Goal: Information Seeking & Learning: Learn about a topic

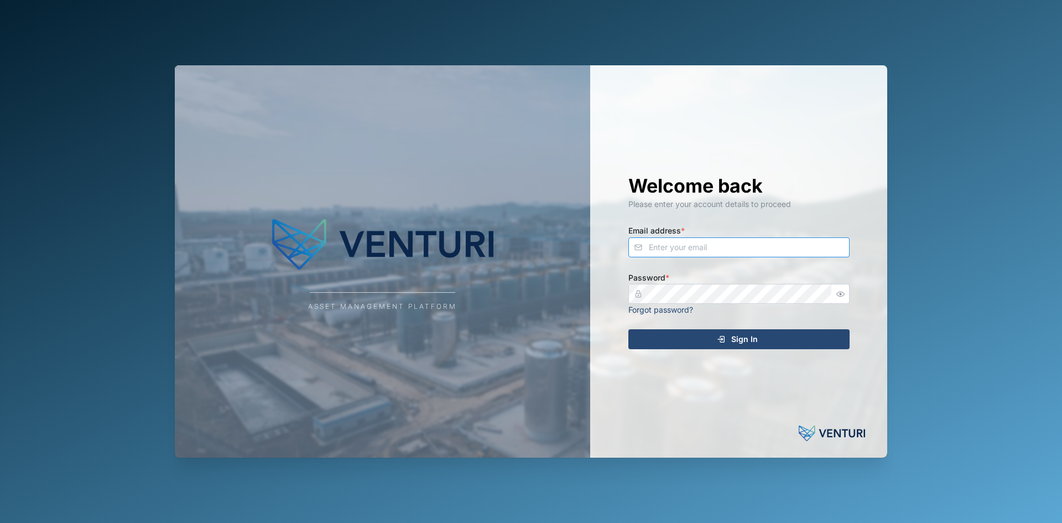
click at [668, 250] on input "Email address *" at bounding box center [738, 247] width 221 height 20
type input "[PERSON_NAME][EMAIL_ADDRESS][PERSON_NAME][DOMAIN_NAME]"
click at [628, 329] on button "Sign In" at bounding box center [738, 339] width 221 height 20
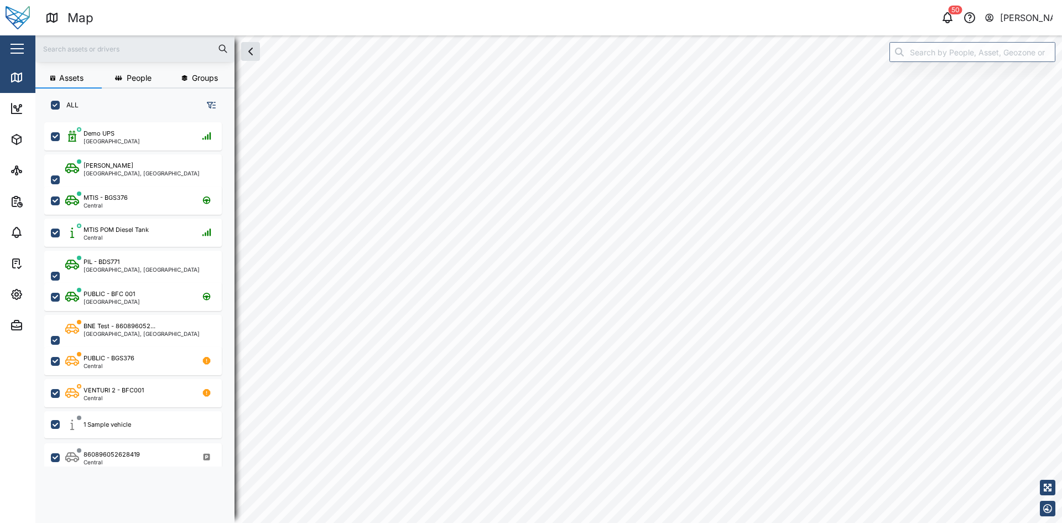
checkbox input "true"
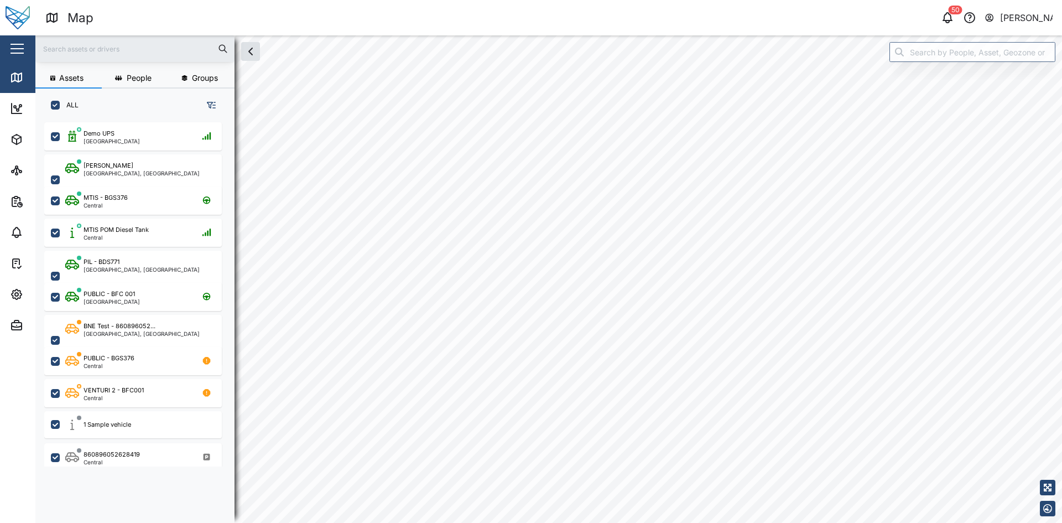
checkbox input "true"
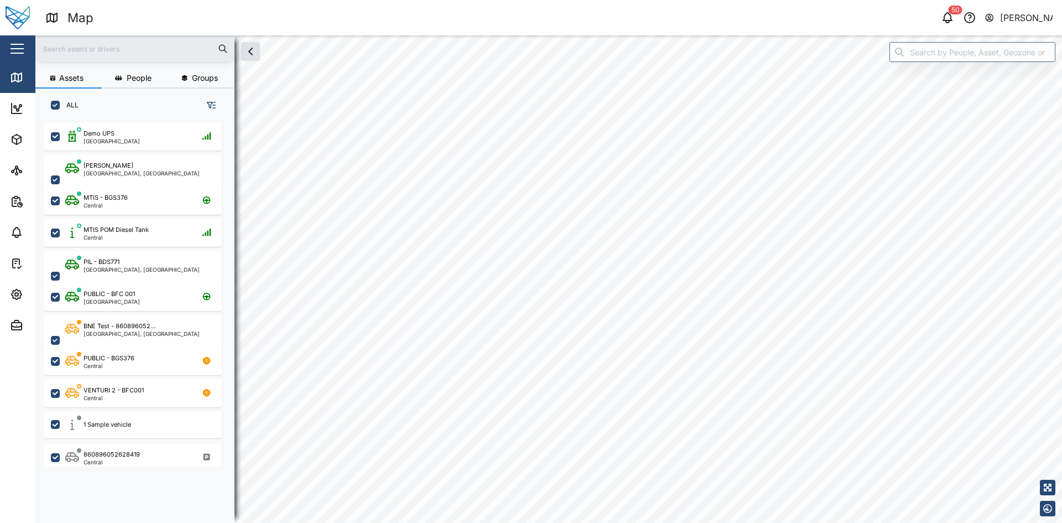
checkbox input "true"
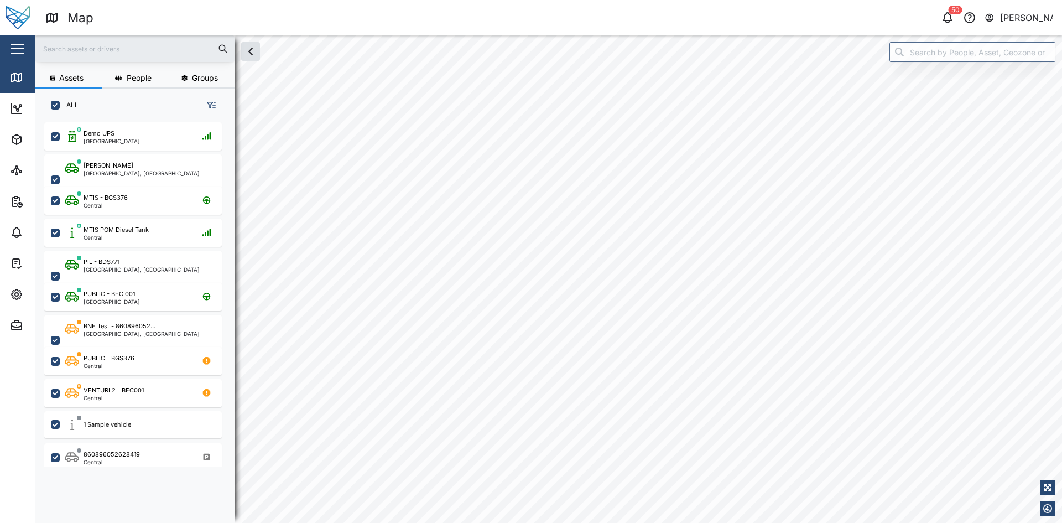
checkbox input "true"
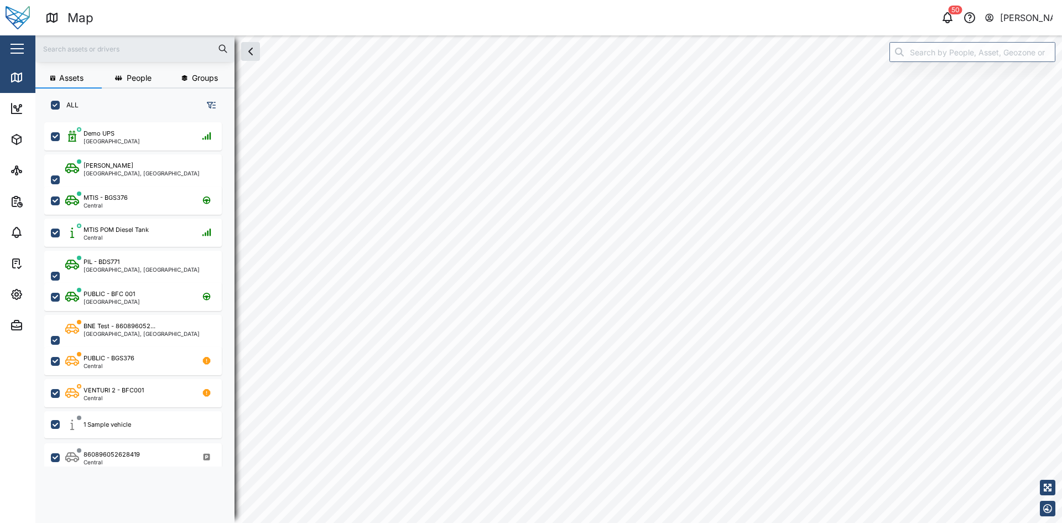
checkbox input "true"
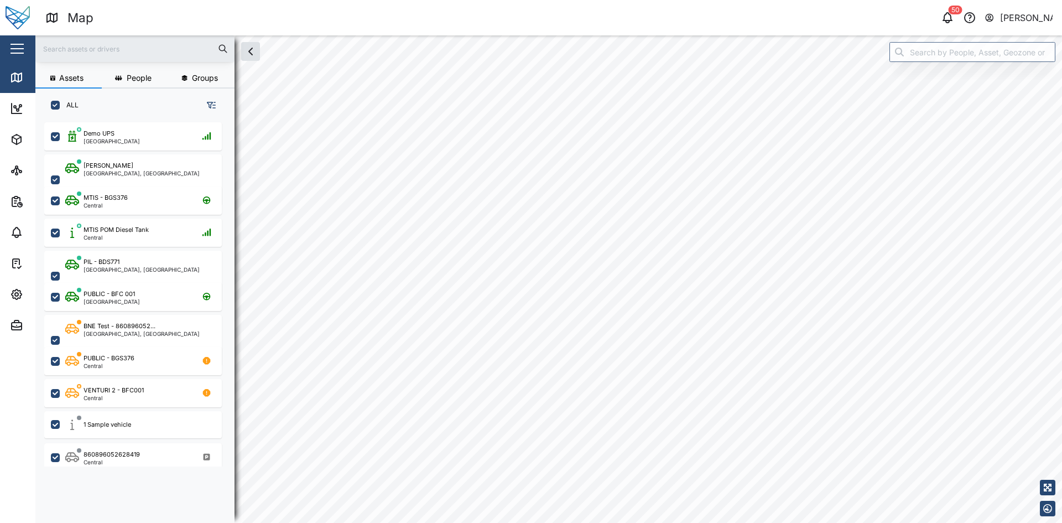
checkbox input "true"
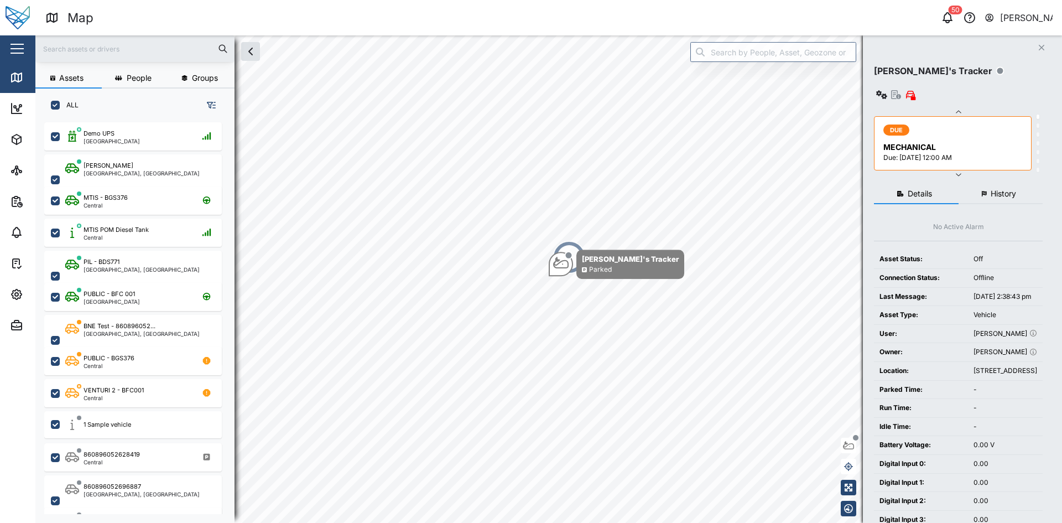
scroll to position [387, 173]
click at [22, 132] on span "Assets" at bounding box center [60, 139] width 101 height 31
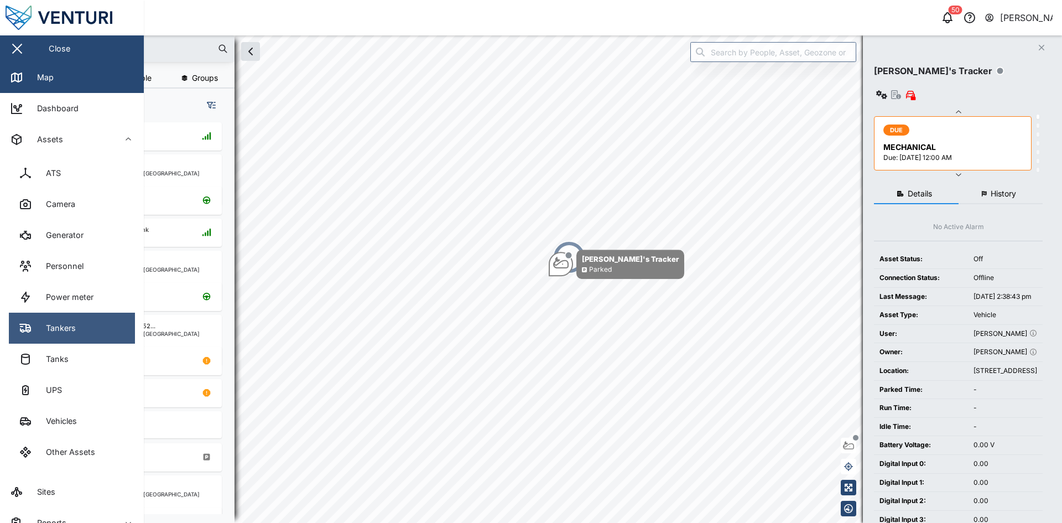
click at [85, 341] on link "Tankers" at bounding box center [72, 327] width 126 height 31
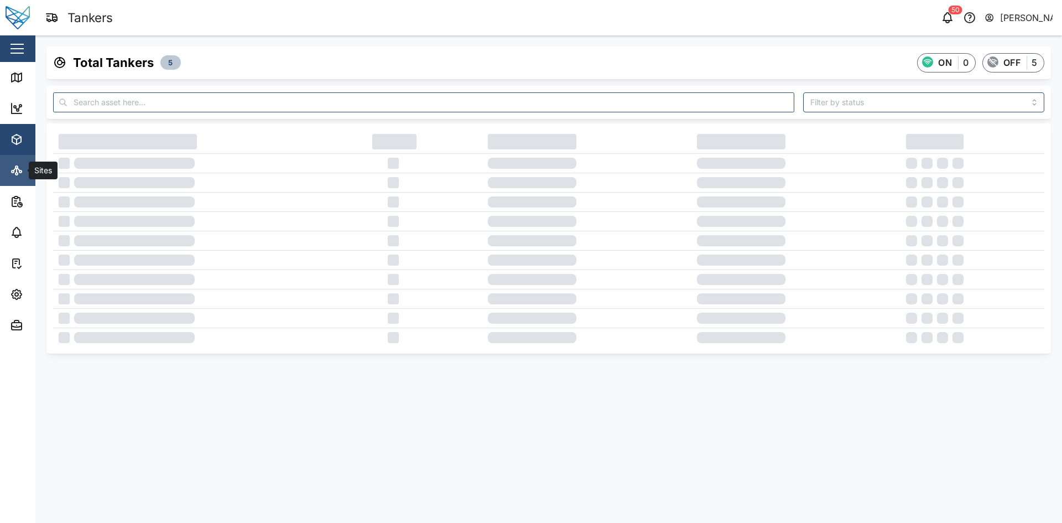
click at [19, 156] on link "Sites" at bounding box center [72, 170] width 144 height 31
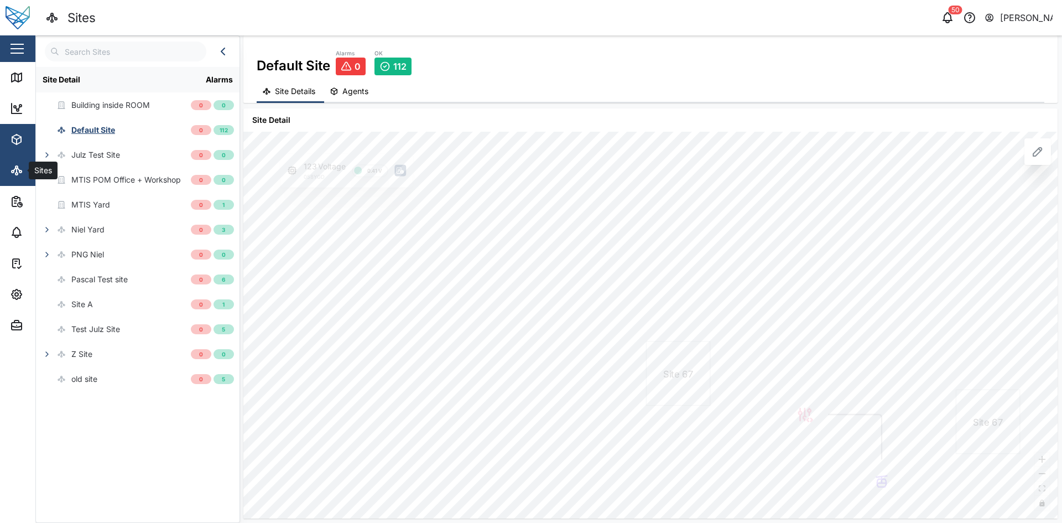
click at [15, 139] on icon "button" at bounding box center [14, 138] width 4 height 3
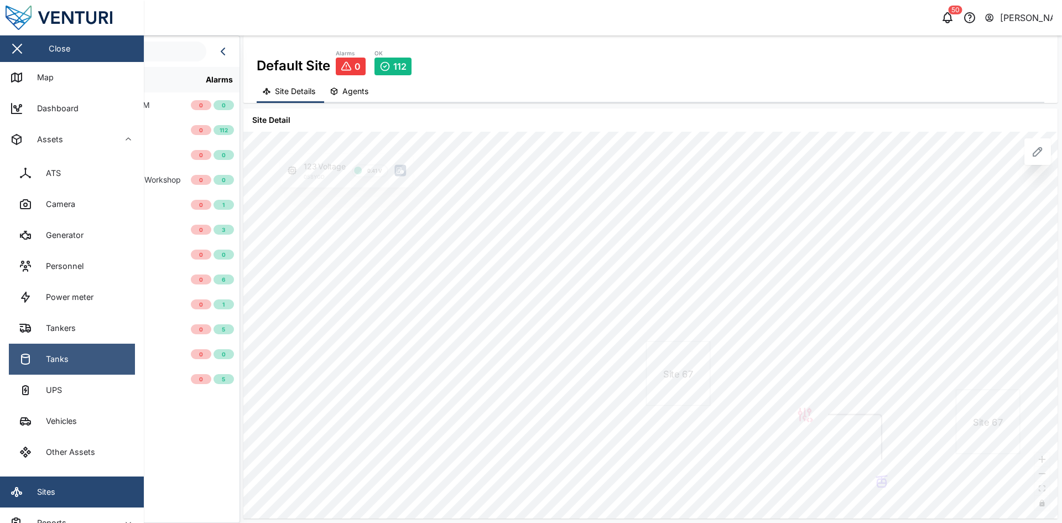
click at [74, 347] on link "Tanks" at bounding box center [72, 358] width 126 height 31
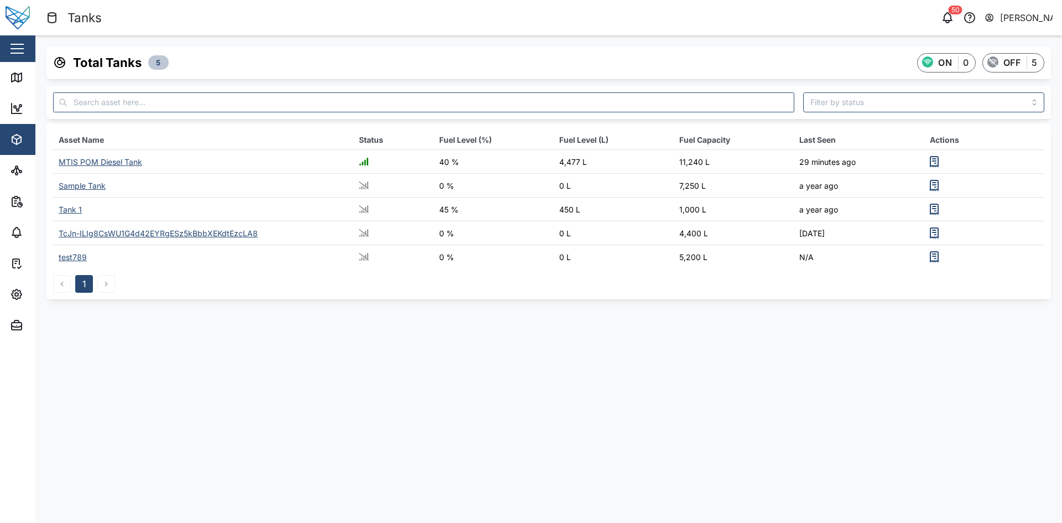
click at [114, 164] on div "MTIS POM Diesel Tank" at bounding box center [100, 161] width 83 height 9
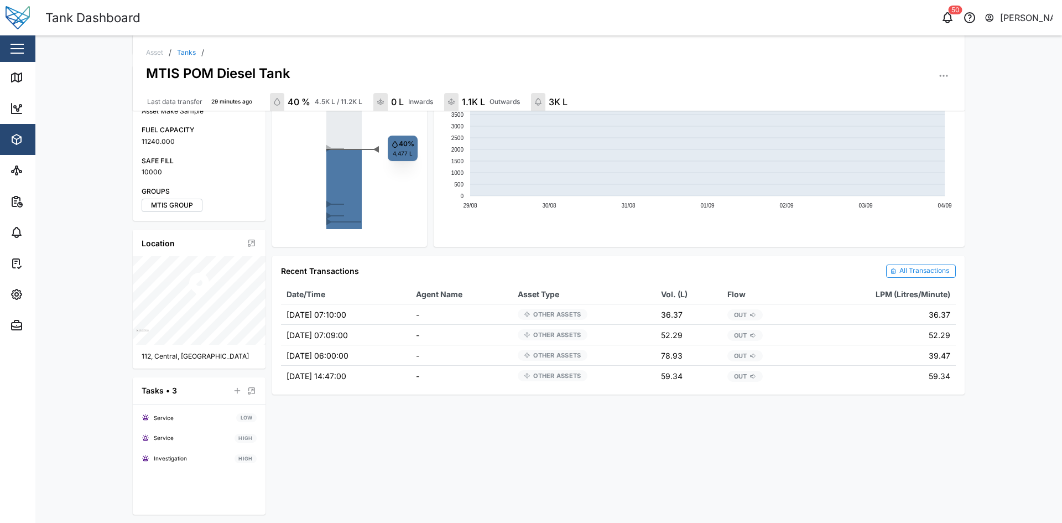
scroll to position [239, 0]
click at [4, 332] on button "Admin" at bounding box center [72, 325] width 144 height 31
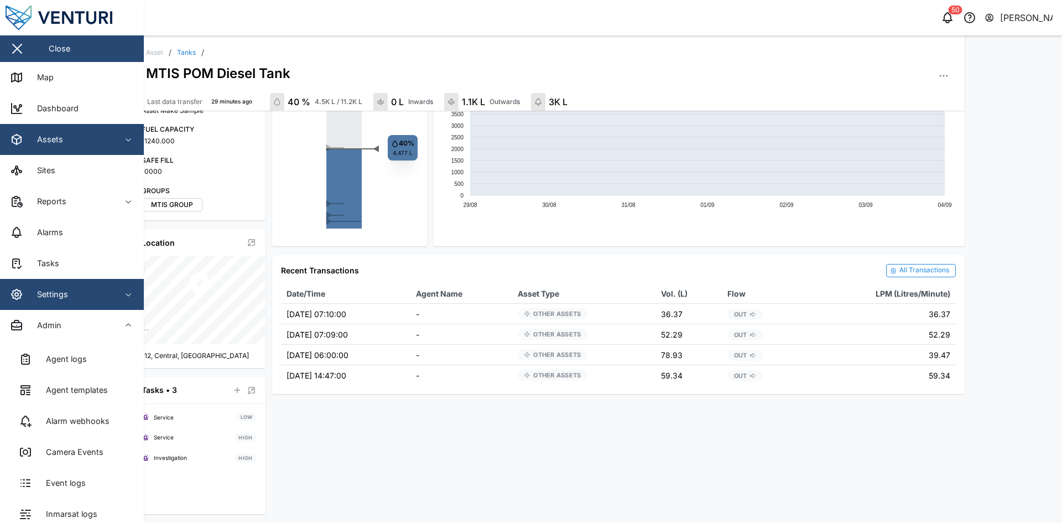
click at [29, 287] on span "Settings" at bounding box center [60, 294] width 101 height 31
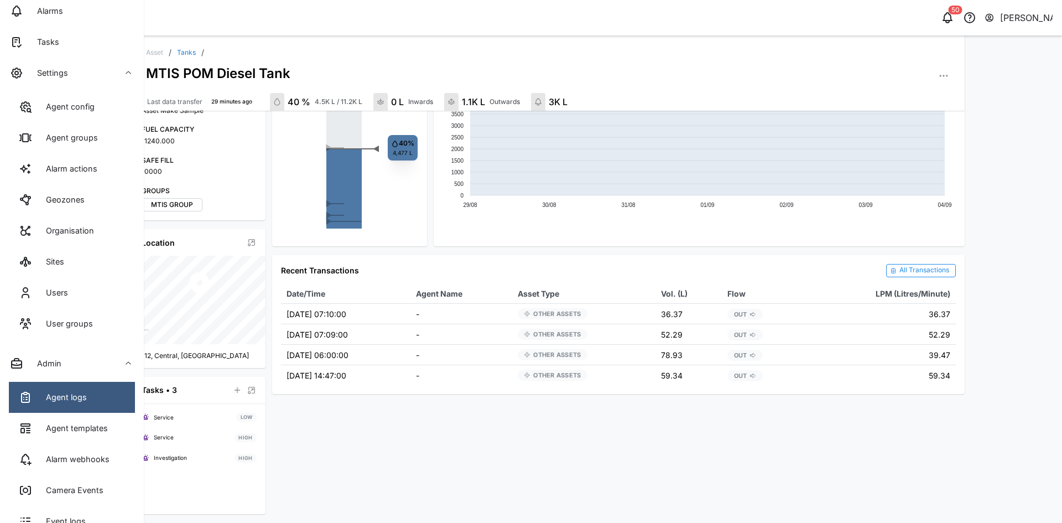
scroll to position [461, 0]
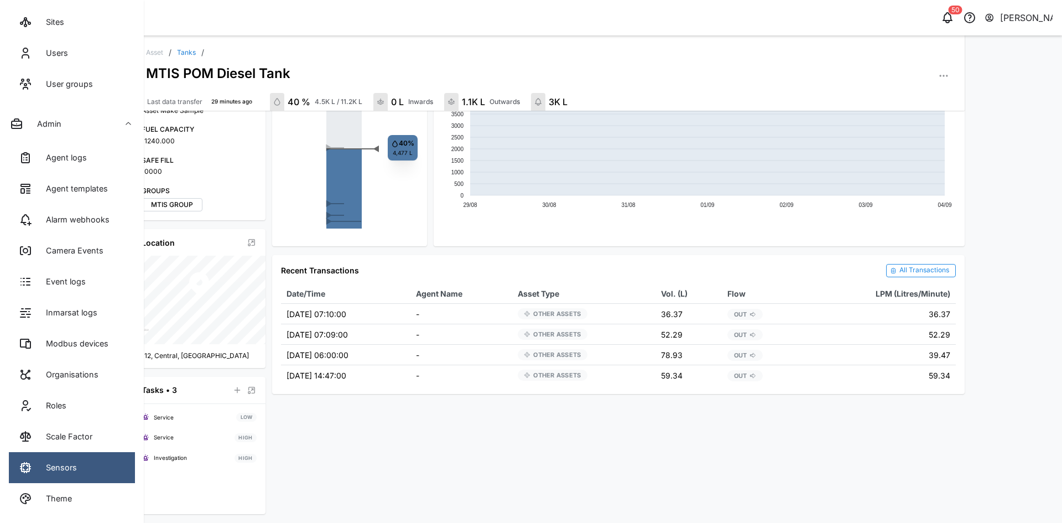
click at [79, 455] on link "Sensors" at bounding box center [72, 467] width 126 height 31
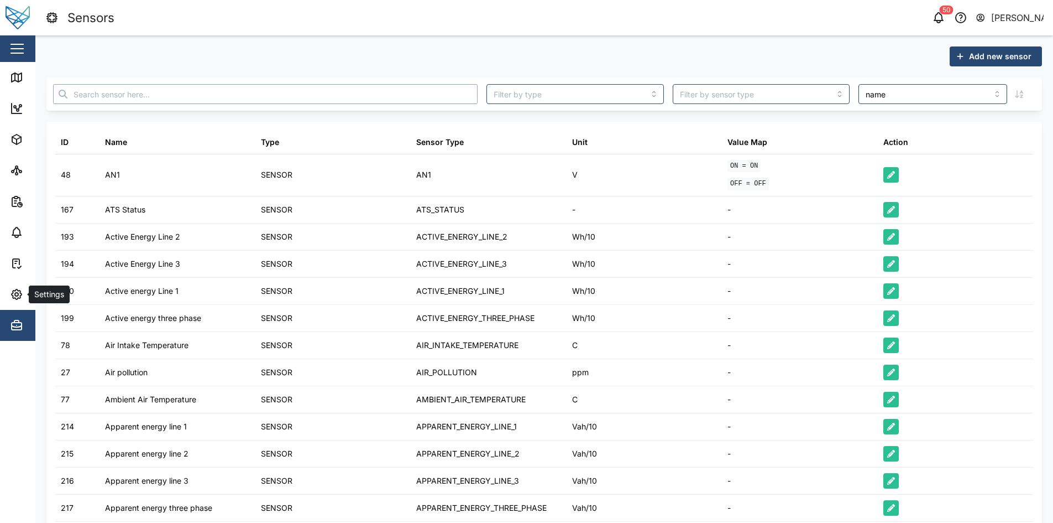
click at [244, 99] on input "text" at bounding box center [265, 94] width 425 height 20
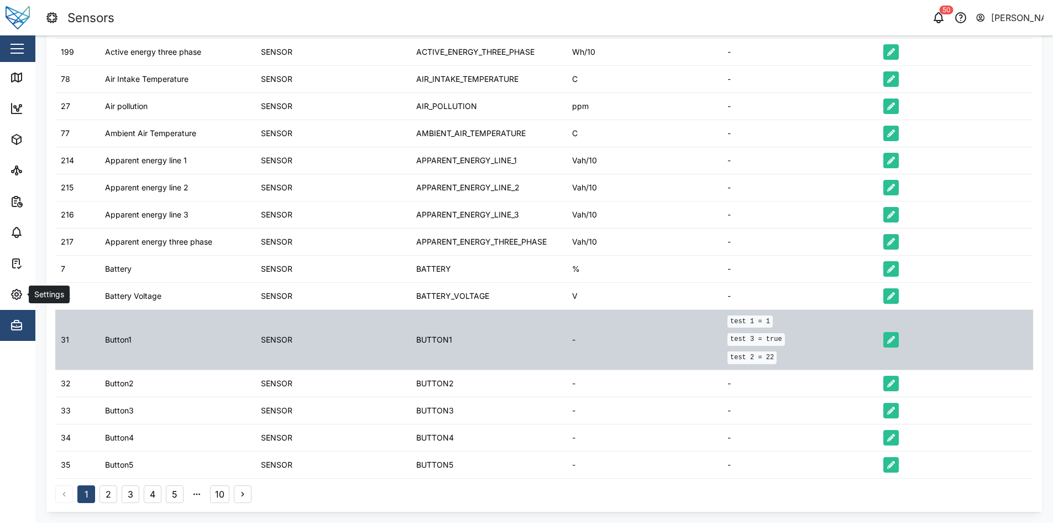
scroll to position [8, 0]
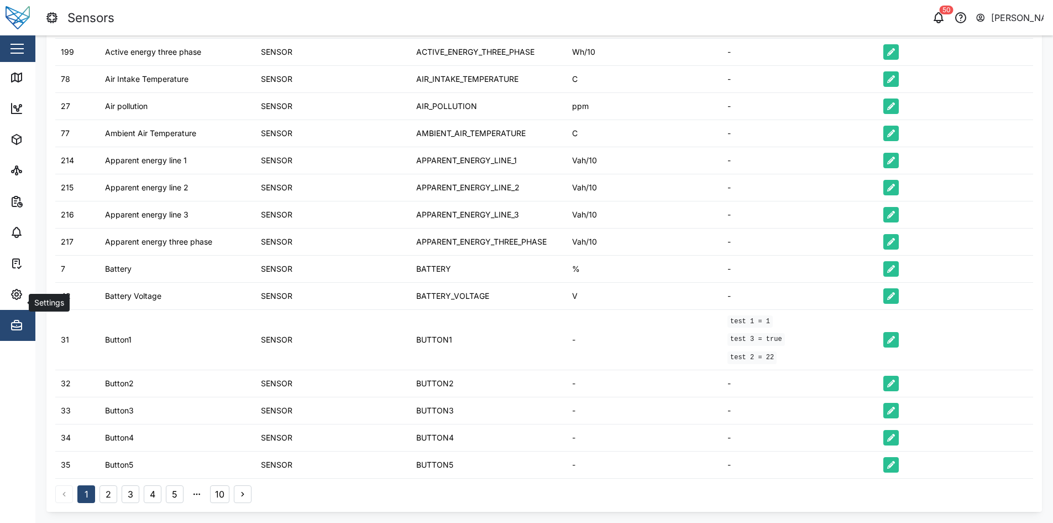
click at [108, 490] on button "2" at bounding box center [109, 494] width 18 height 18
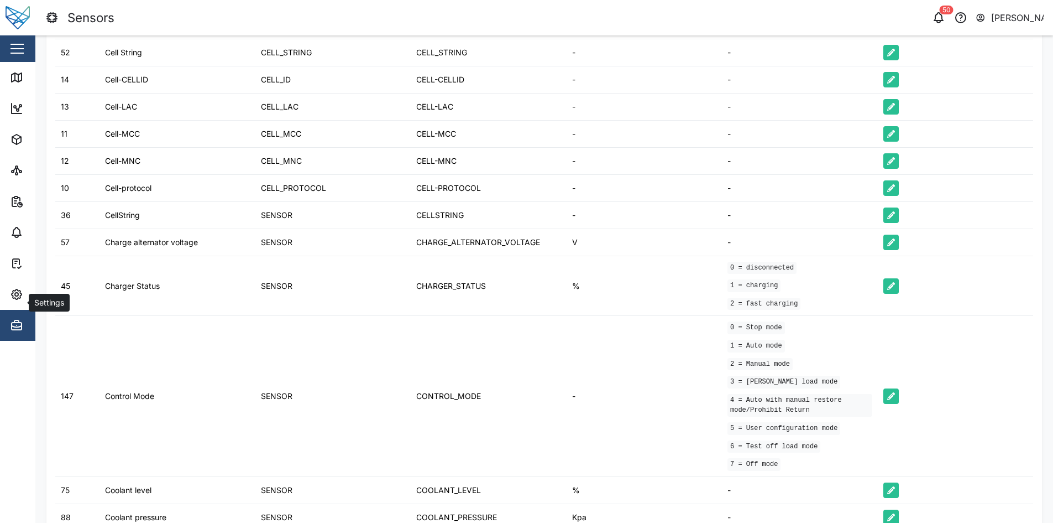
scroll to position [384, 0]
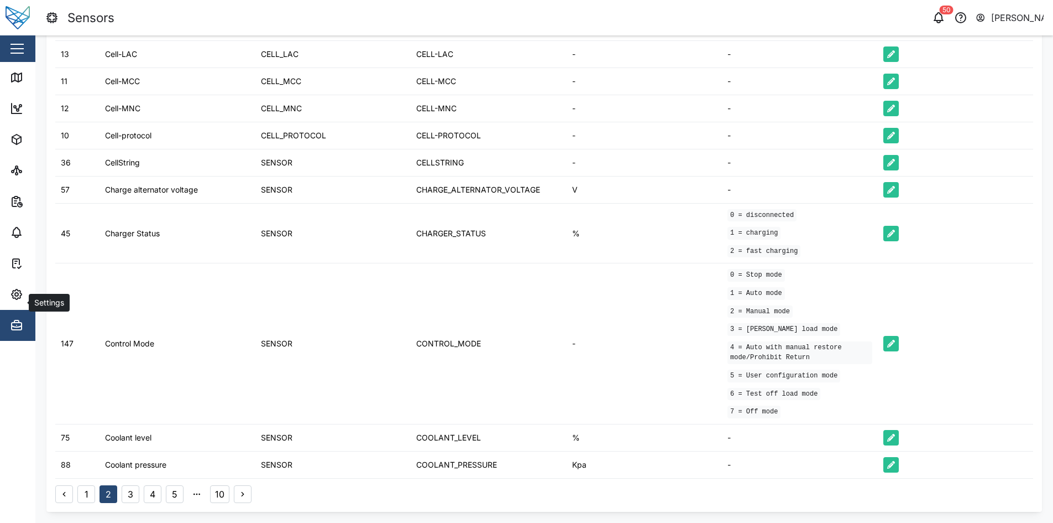
click at [131, 494] on button "3" at bounding box center [131, 494] width 18 height 18
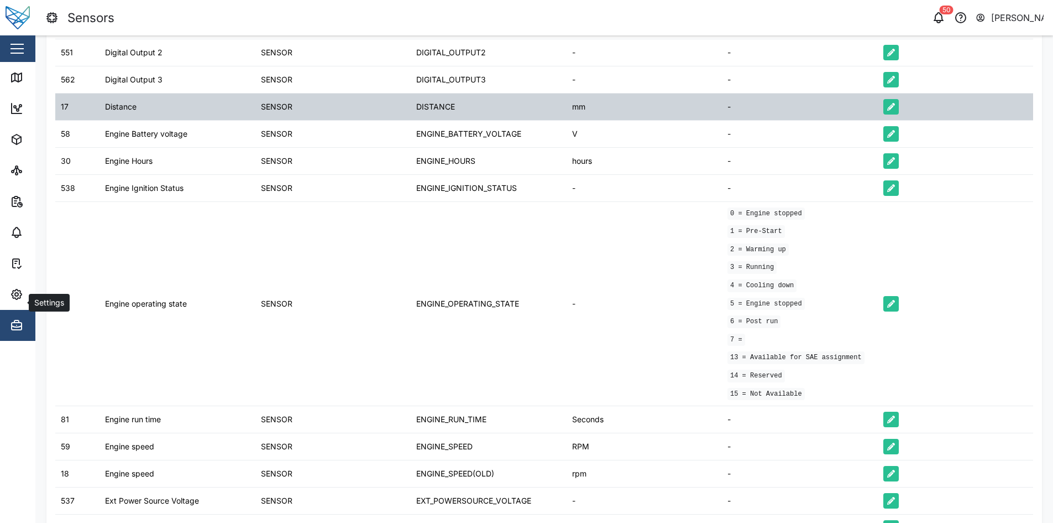
scroll to position [395, 0]
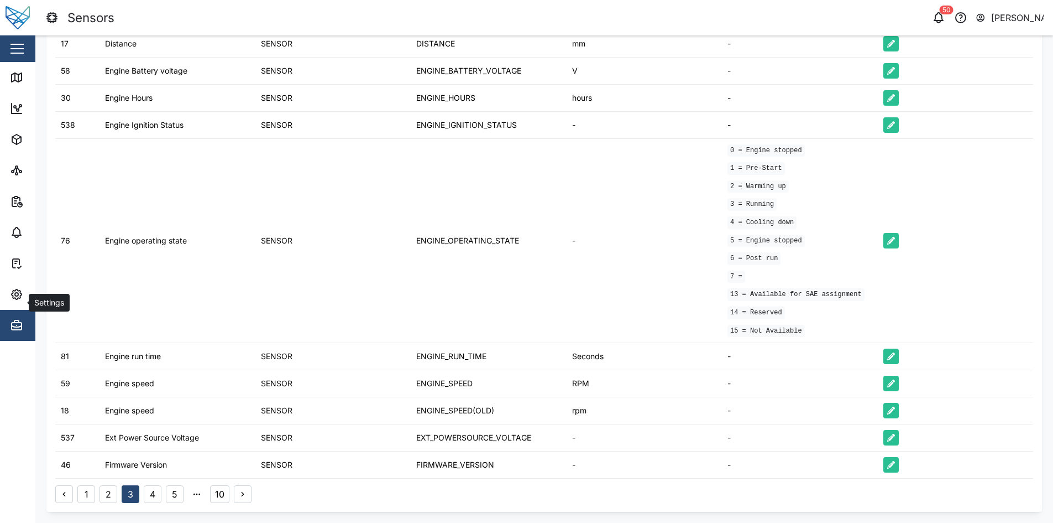
click at [152, 498] on button "4" at bounding box center [153, 494] width 18 height 18
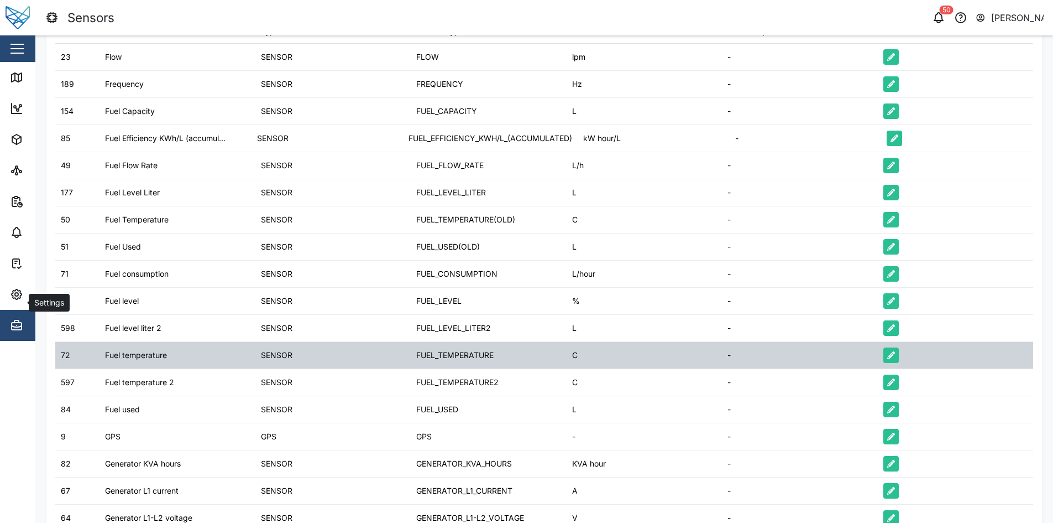
scroll to position [218, 0]
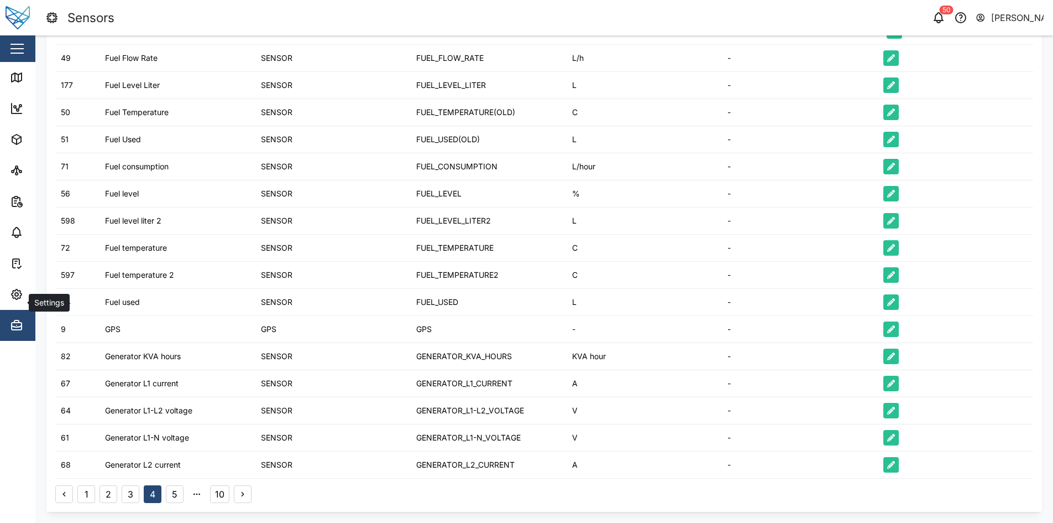
click at [170, 496] on button "5" at bounding box center [175, 494] width 18 height 18
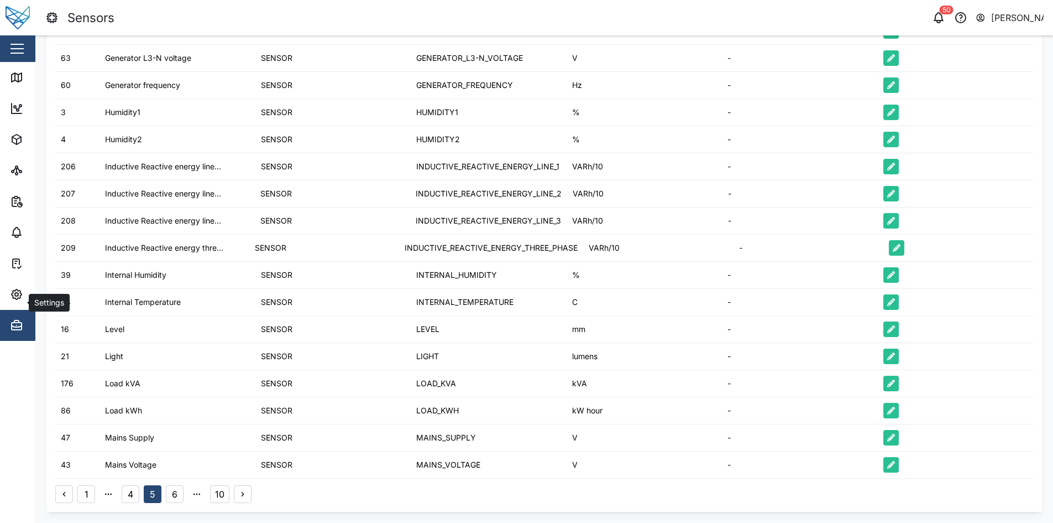
click at [175, 495] on button "6" at bounding box center [175, 494] width 18 height 18
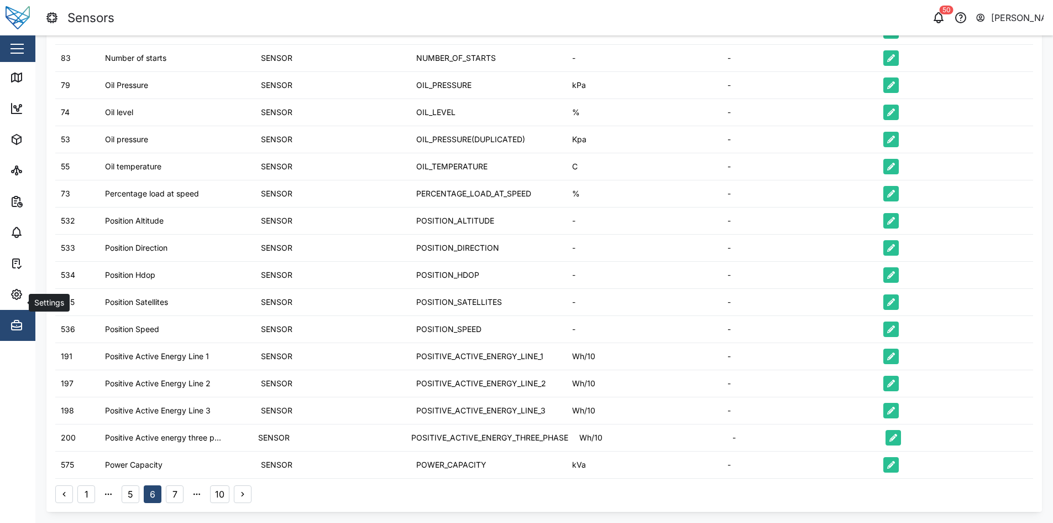
click at [178, 493] on button "7" at bounding box center [175, 494] width 18 height 18
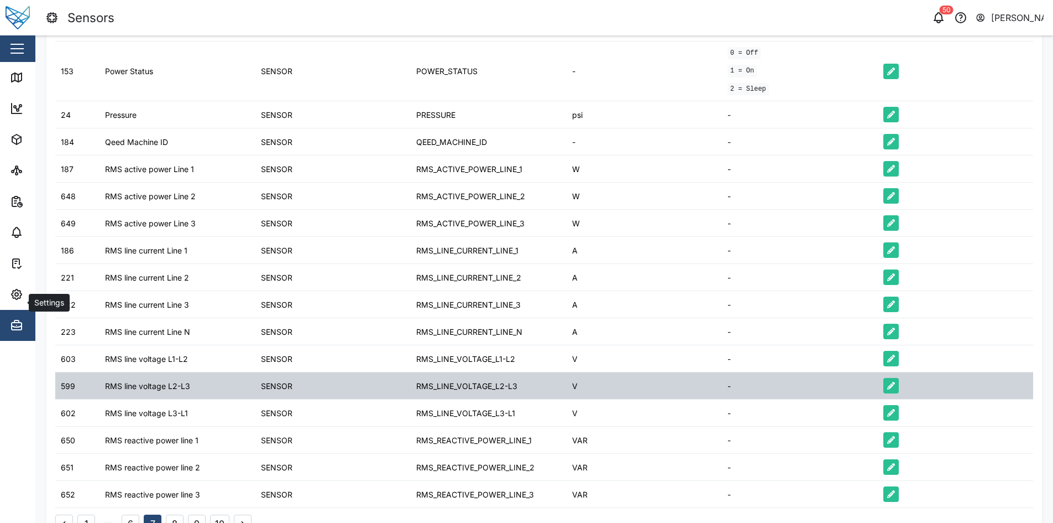
scroll to position [250, 0]
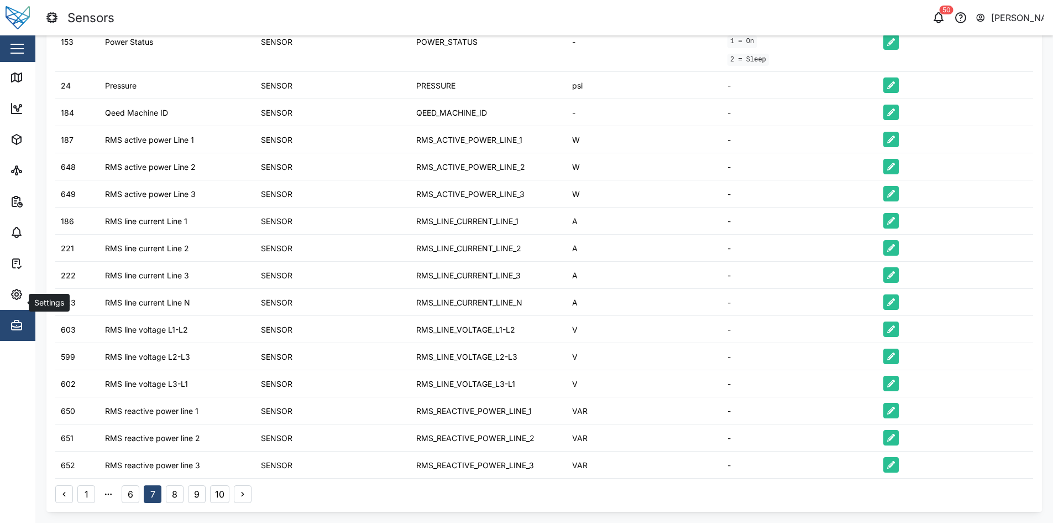
click at [174, 493] on button "8" at bounding box center [175, 494] width 18 height 18
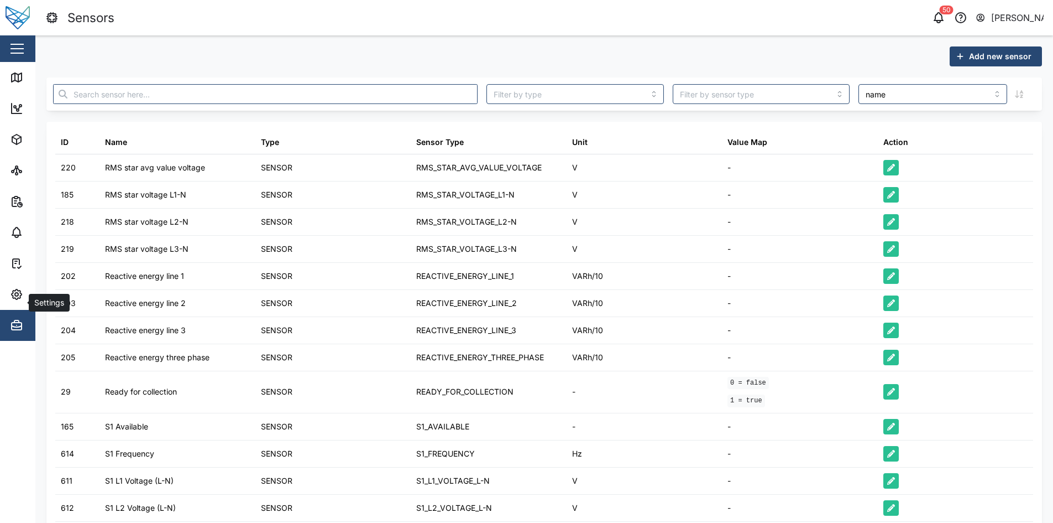
scroll to position [233, 0]
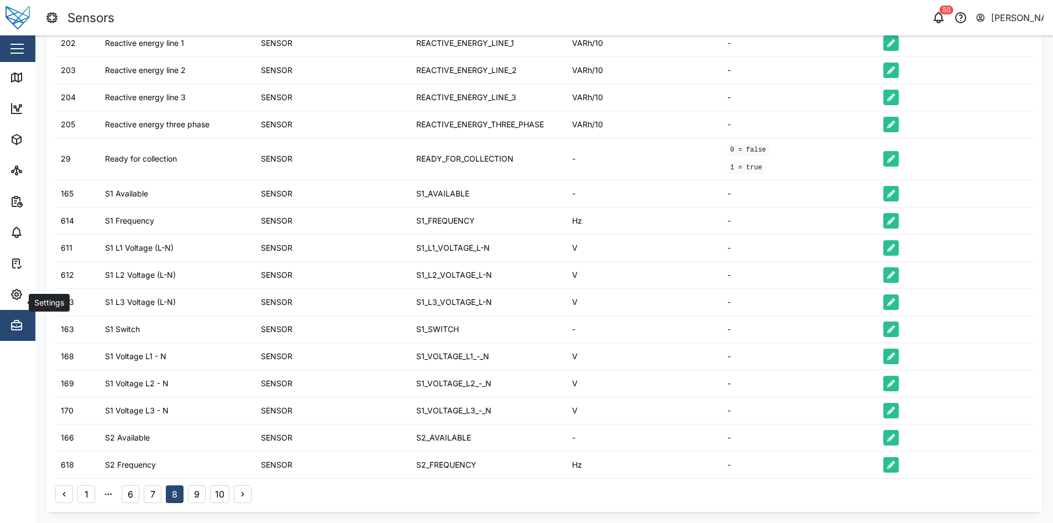
click at [195, 495] on button "9" at bounding box center [197, 494] width 18 height 18
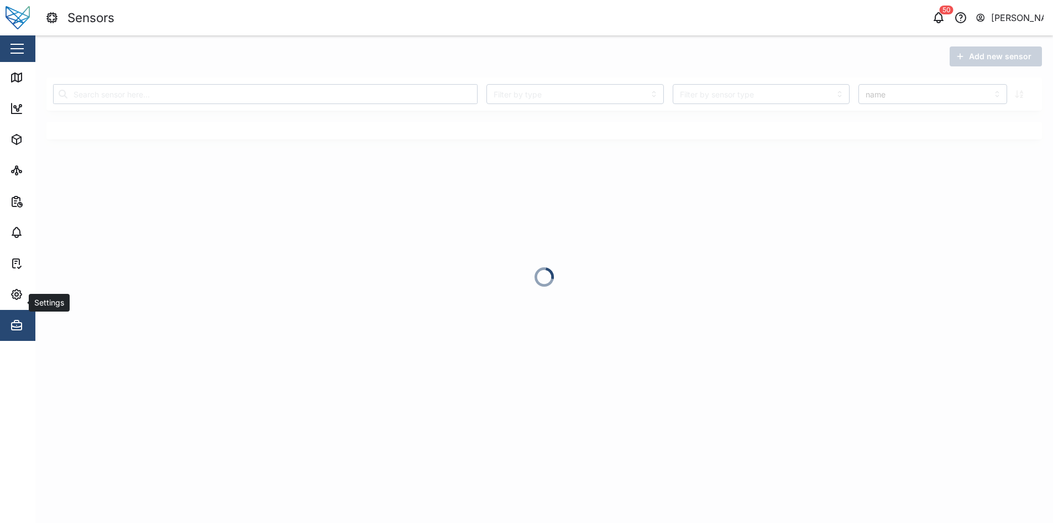
scroll to position [0, 0]
click at [418, 122] on div at bounding box center [544, 278] width 1018 height 487
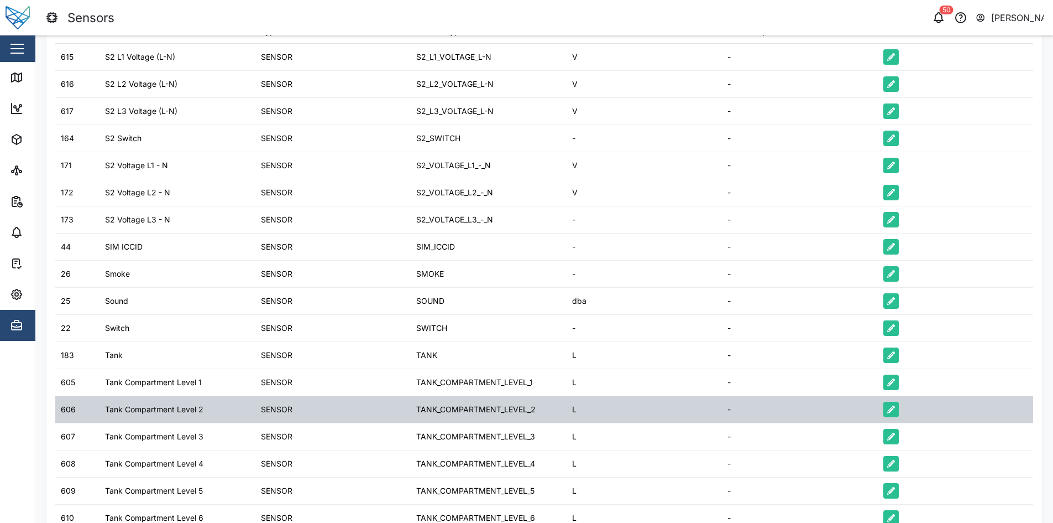
scroll to position [218, 0]
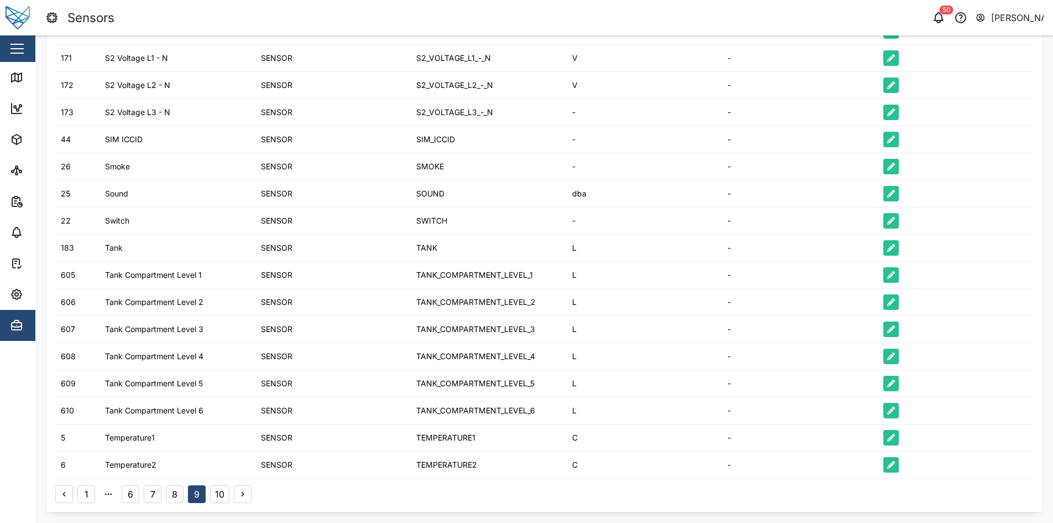
click at [213, 496] on button "10" at bounding box center [219, 494] width 19 height 18
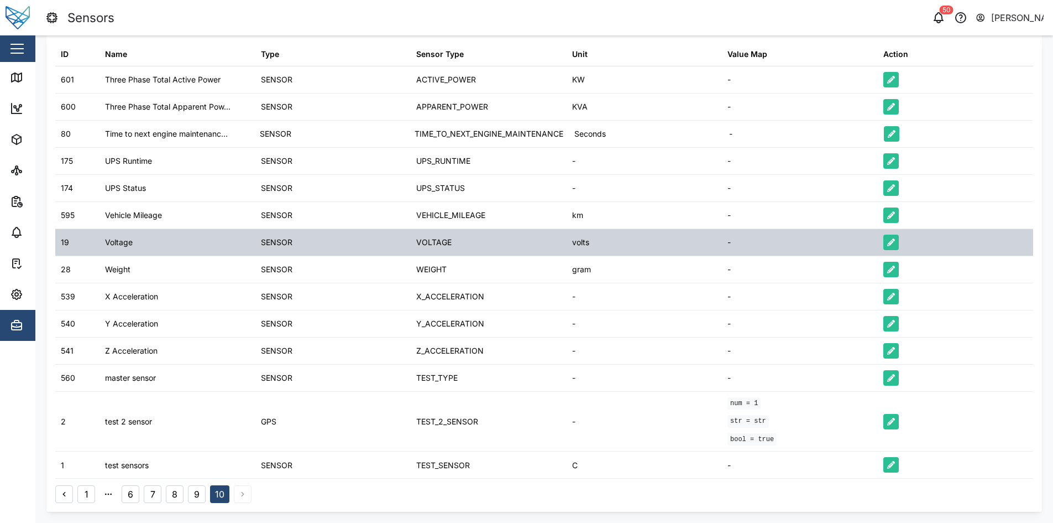
scroll to position [0, 0]
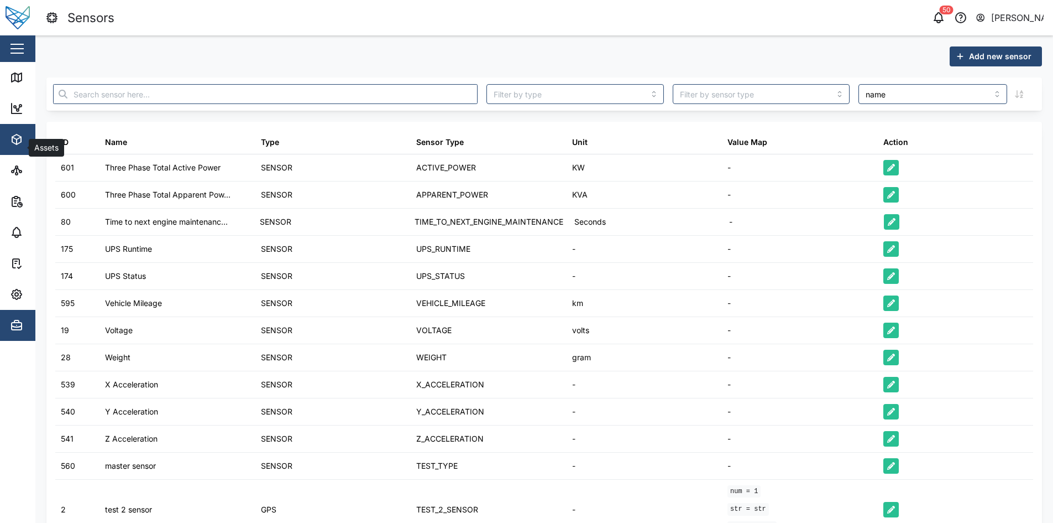
click at [17, 136] on icon "button" at bounding box center [16, 139] width 13 height 13
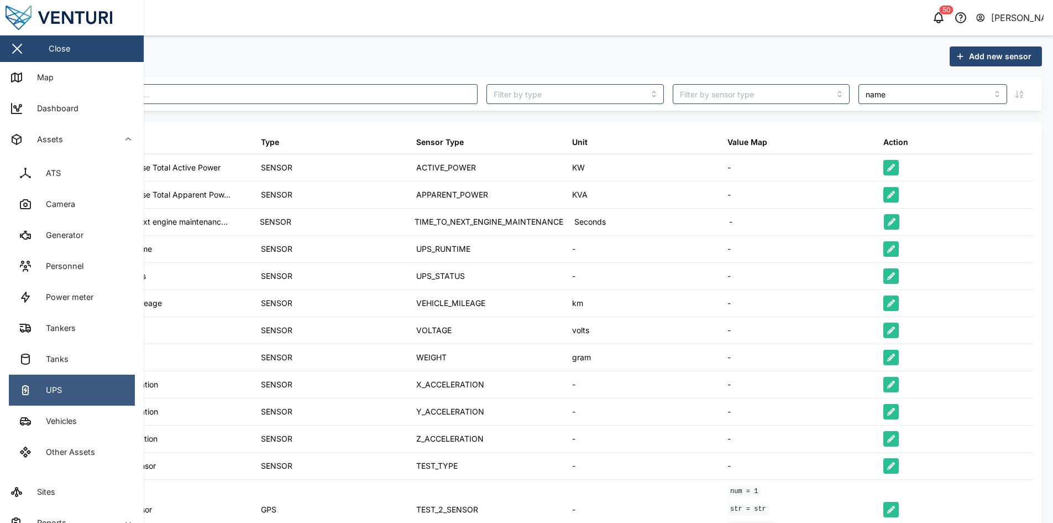
click at [78, 386] on link "UPS" at bounding box center [72, 389] width 126 height 31
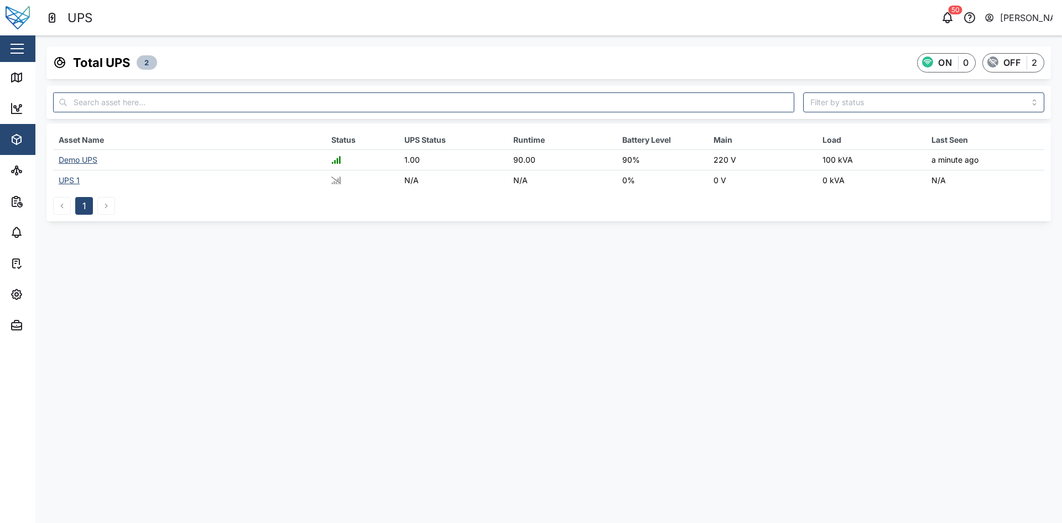
click at [86, 160] on div "Demo UPS" at bounding box center [78, 159] width 39 height 9
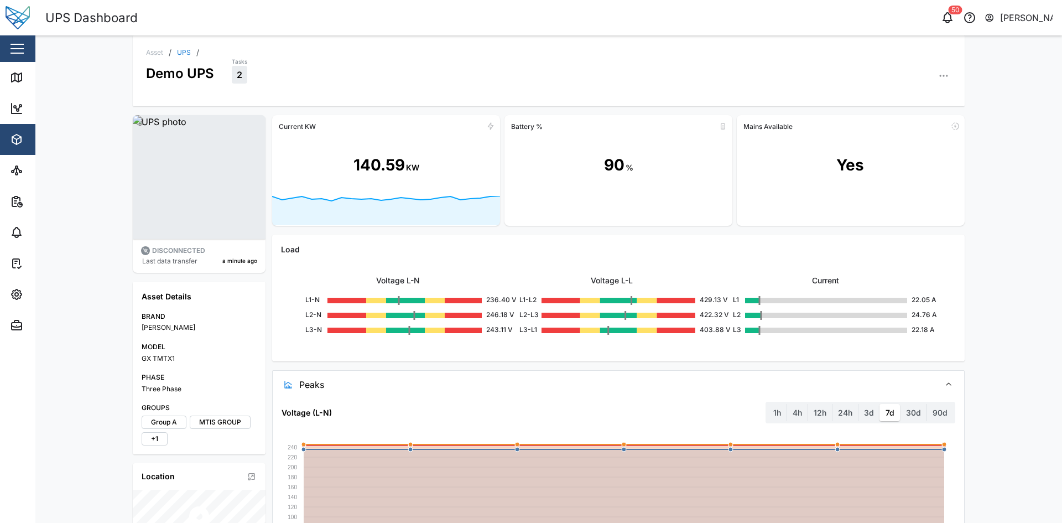
click at [1004, 79] on div "Asset / UPS / Demo UPS Tasks 2 DISCONNECTED Last data transfer a minute ago Ass…" at bounding box center [548, 278] width 1026 height 487
drag, startPoint x: 26, startPoint y: 158, endPoint x: 25, endPoint y: 143, distance: 14.4
click at [26, 158] on link "Sites" at bounding box center [72, 170] width 144 height 31
click at [25, 143] on div "Assets" at bounding box center [60, 139] width 101 height 13
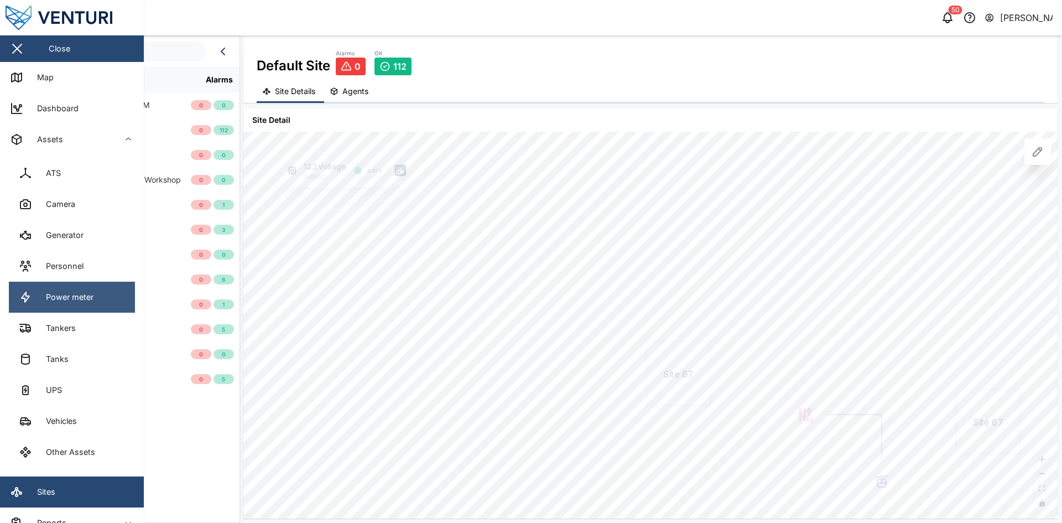
click at [86, 304] on link "Power meter" at bounding box center [72, 296] width 126 height 31
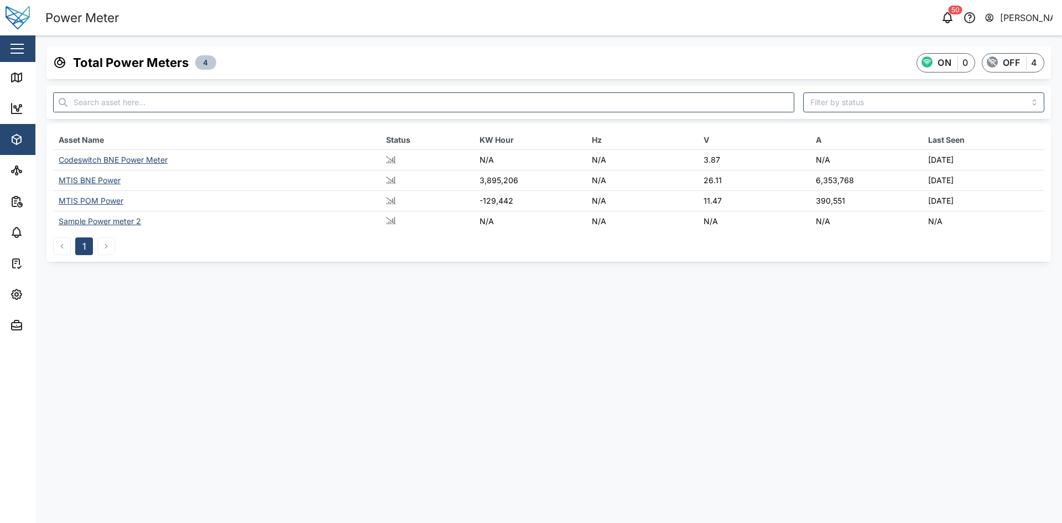
click at [103, 202] on div "MTIS POM Power" at bounding box center [91, 200] width 65 height 9
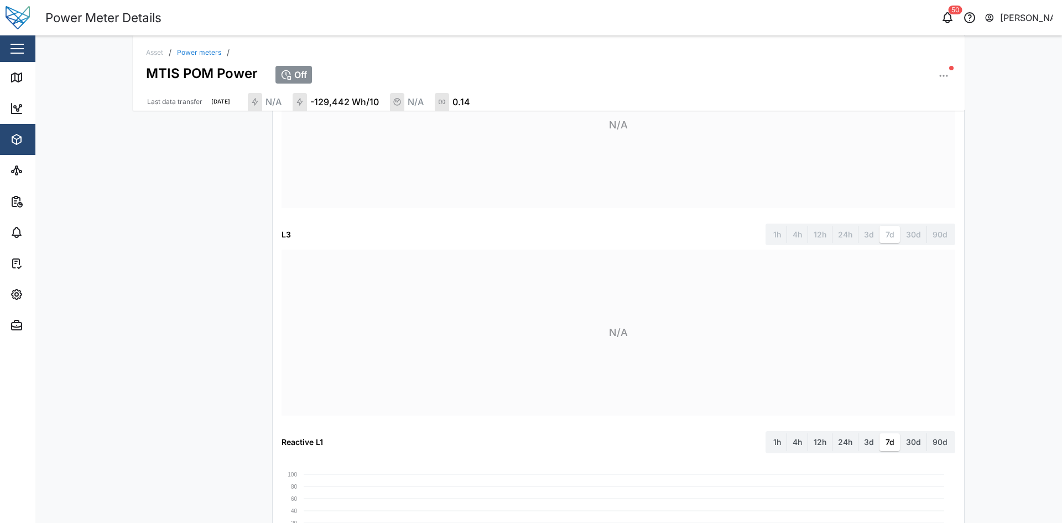
scroll to position [281, 0]
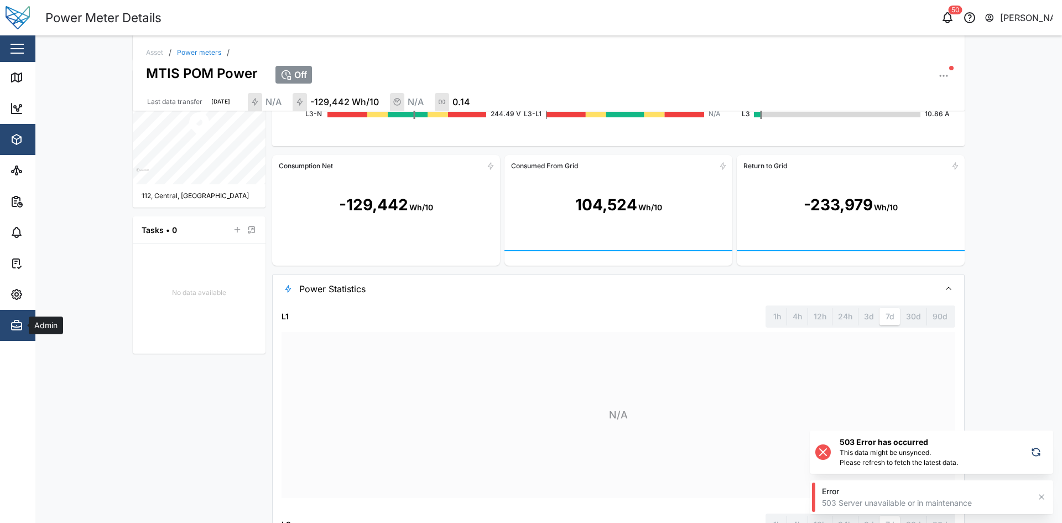
click at [17, 320] on icon "button" at bounding box center [16, 321] width 4 height 2
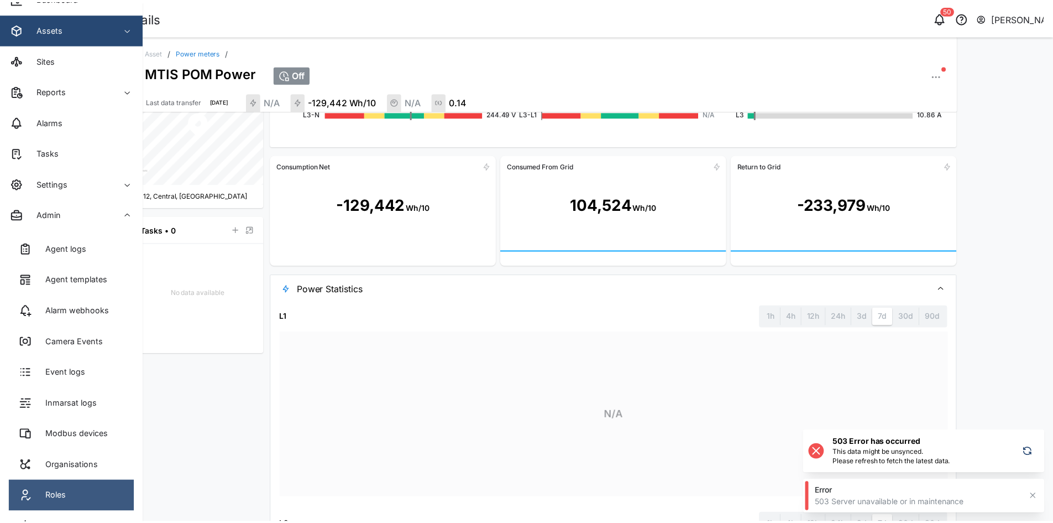
scroll to position [201, 0]
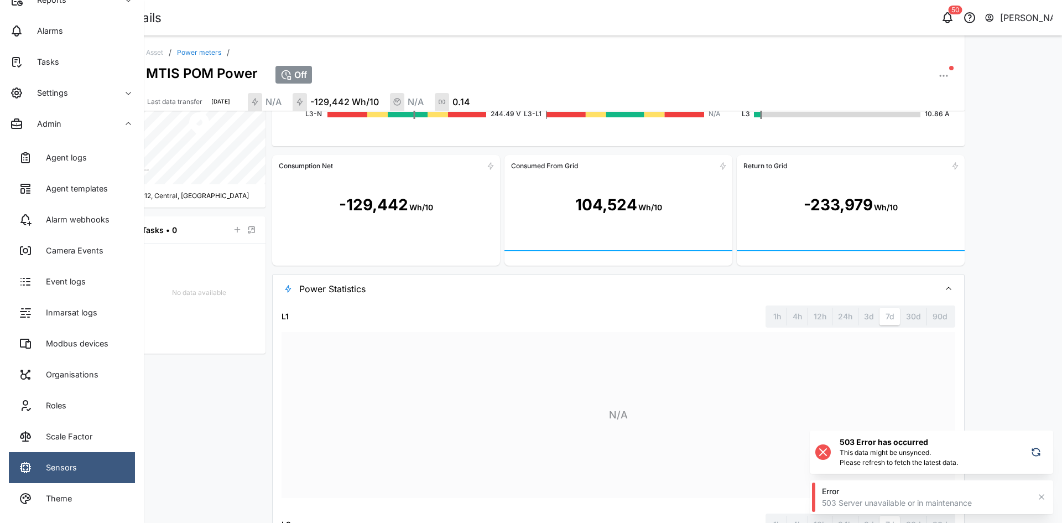
click at [85, 462] on link "Sensors" at bounding box center [72, 467] width 126 height 31
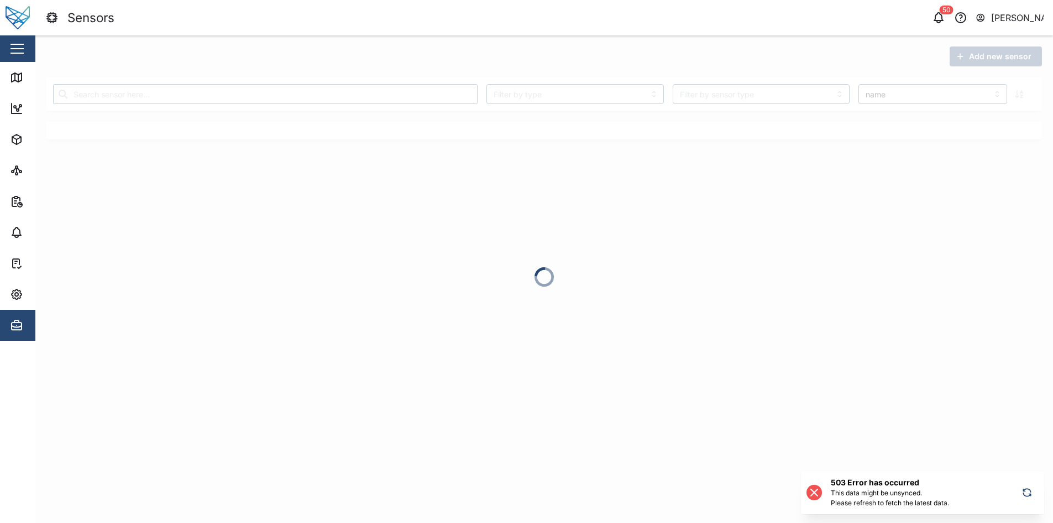
click at [2, 352] on aside "Close Map Dashboard Assets Sites Reports Alarms Tasks Settings Admin" at bounding box center [17, 261] width 35 height 523
click at [23, 323] on div "Admin" at bounding box center [60, 324] width 101 height 13
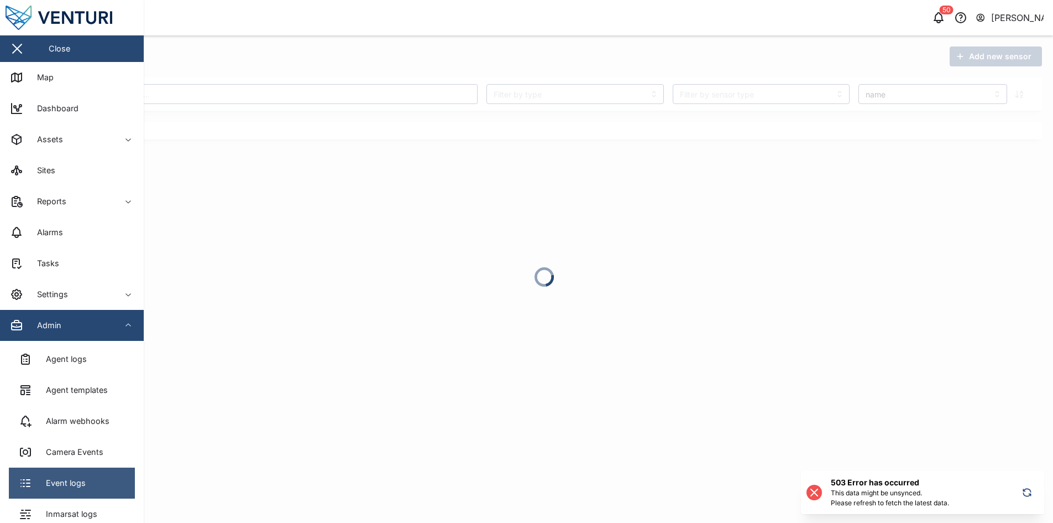
scroll to position [201, 0]
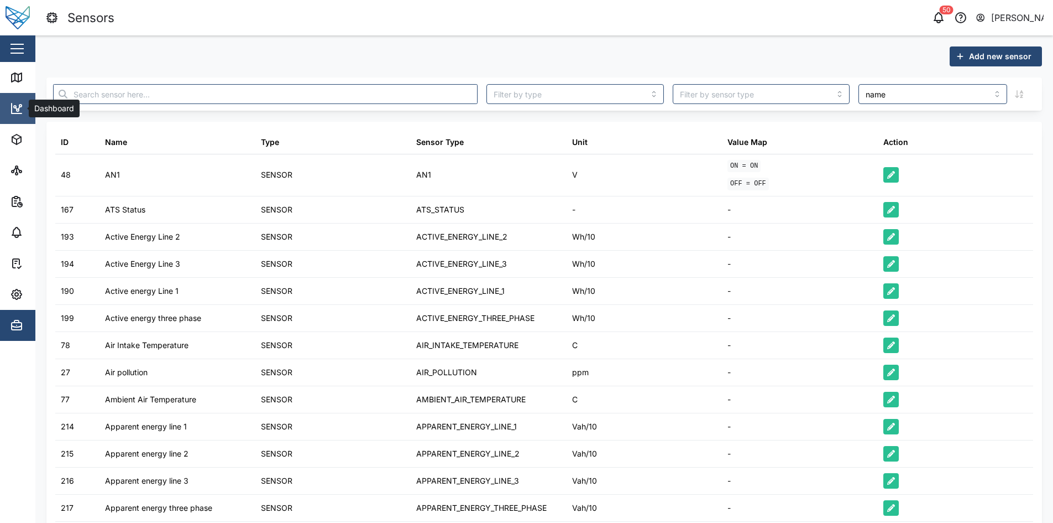
click at [16, 106] on icon at bounding box center [15, 107] width 2 height 2
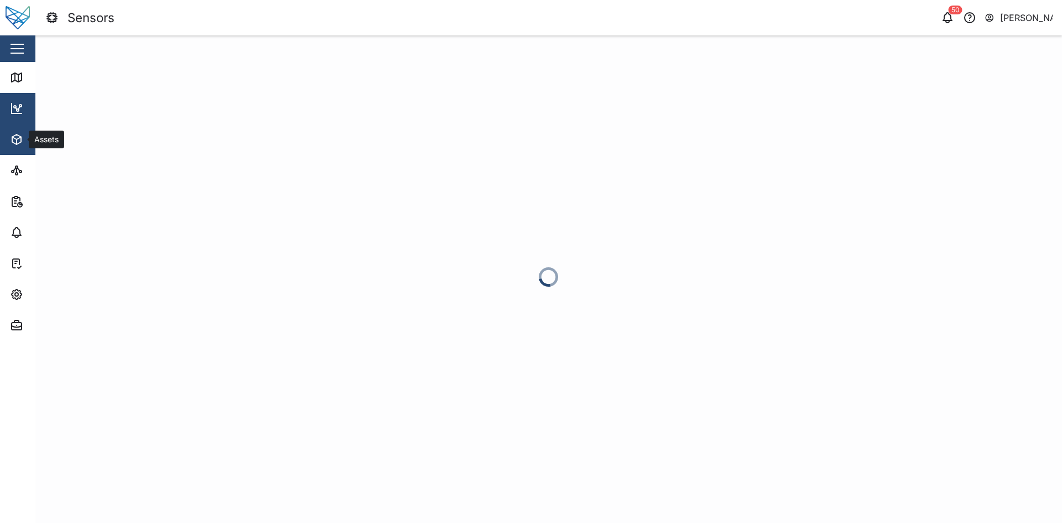
click at [32, 142] on div "Assets" at bounding box center [46, 139] width 34 height 12
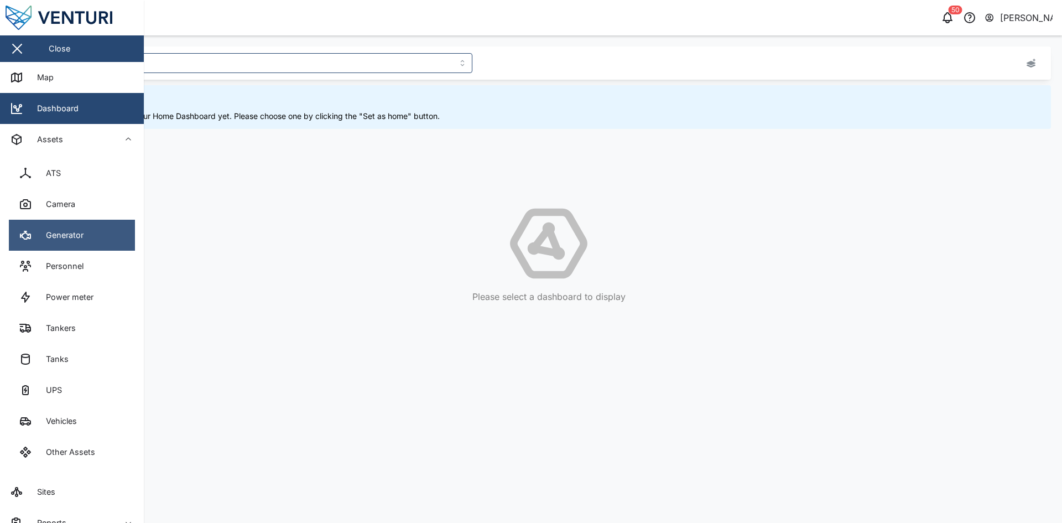
click at [75, 241] on div "Generator" at bounding box center [61, 235] width 46 height 12
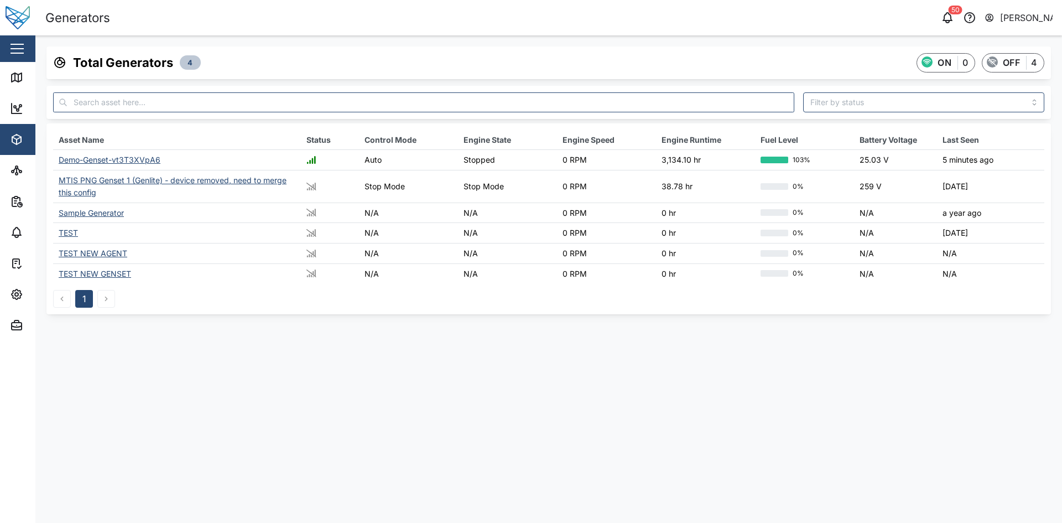
click at [117, 159] on div "Demo-Genset-vt3T3XVpA6" at bounding box center [110, 159] width 102 height 9
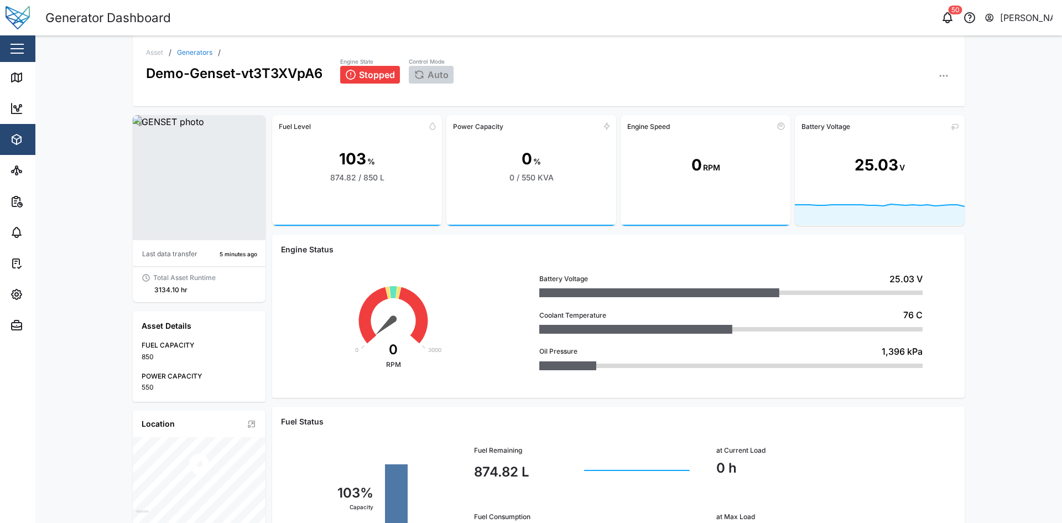
click at [516, 166] on div "0 % 0 / 550 KVA" at bounding box center [531, 165] width 170 height 61
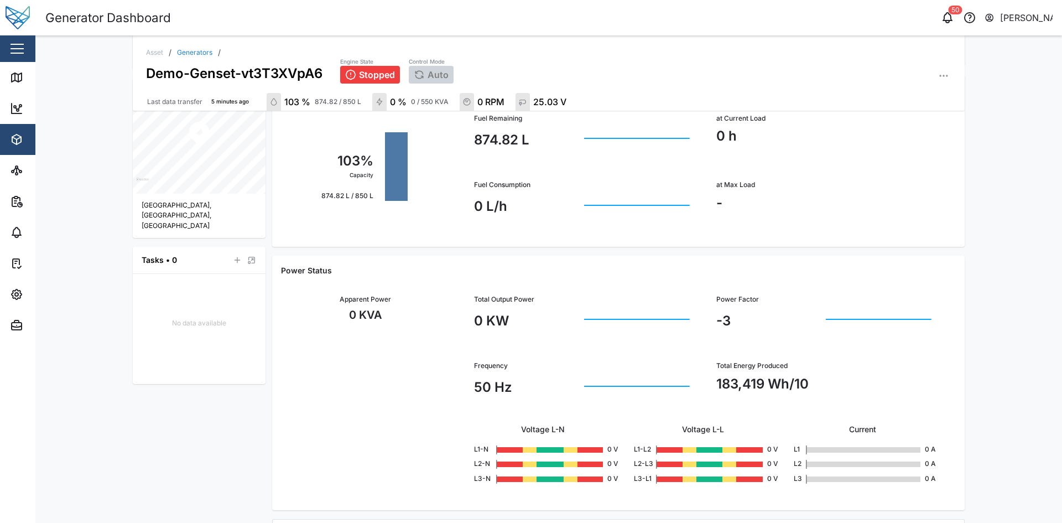
scroll to position [391, 0]
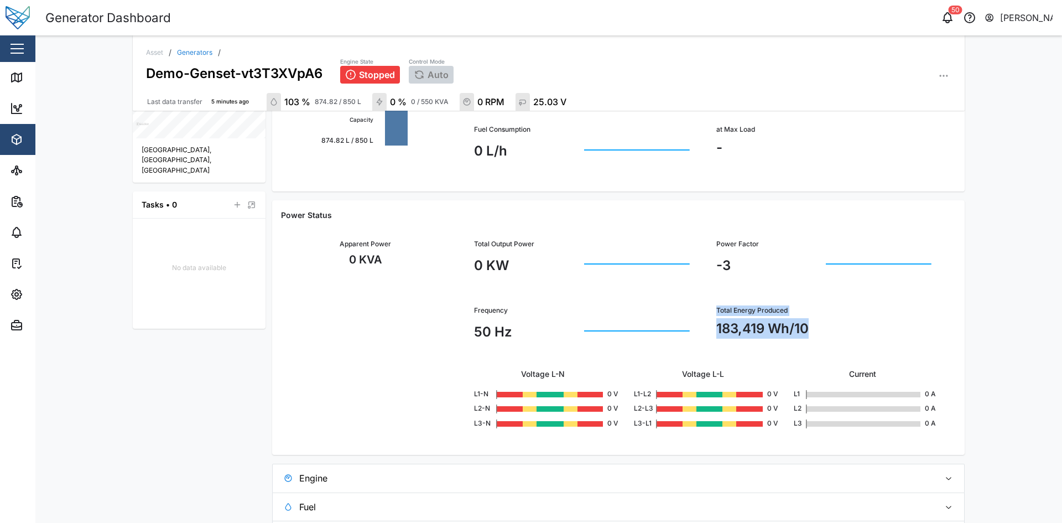
drag, startPoint x: 730, startPoint y: 311, endPoint x: 829, endPoint y: 338, distance: 103.0
click at [829, 338] on div "Total Energy Produced 183,419 Wh/10" at bounding box center [824, 325] width 242 height 67
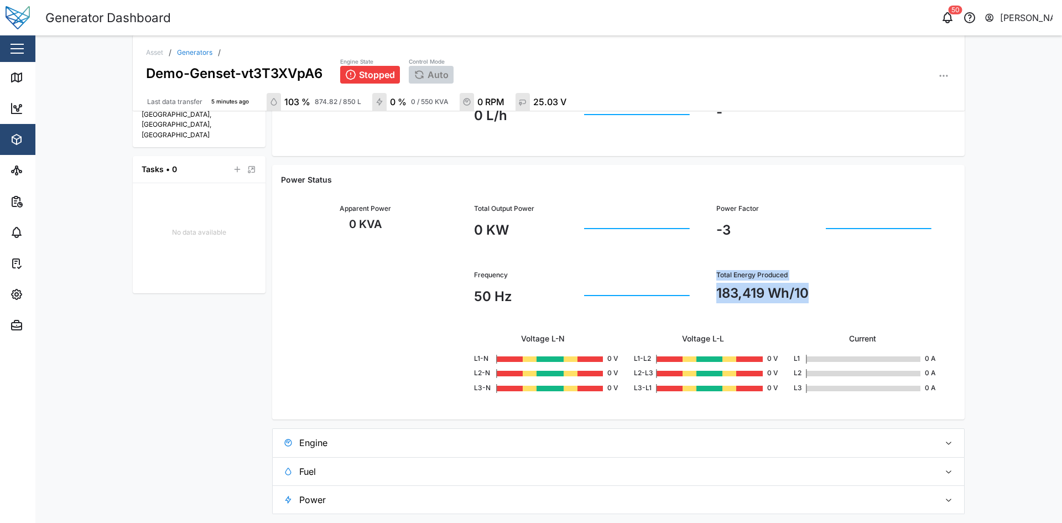
click at [834, 307] on div "Total Energy Produced 183,419 Wh/10" at bounding box center [824, 290] width 216 height 40
drag, startPoint x: 702, startPoint y: 275, endPoint x: 797, endPoint y: 278, distance: 94.6
click at [797, 278] on div "Total Energy Produced 183,419 Wh/10" at bounding box center [824, 290] width 242 height 67
copy div "Total Energy Produced"
click at [776, 296] on div "183,419 Wh/10" at bounding box center [824, 293] width 216 height 20
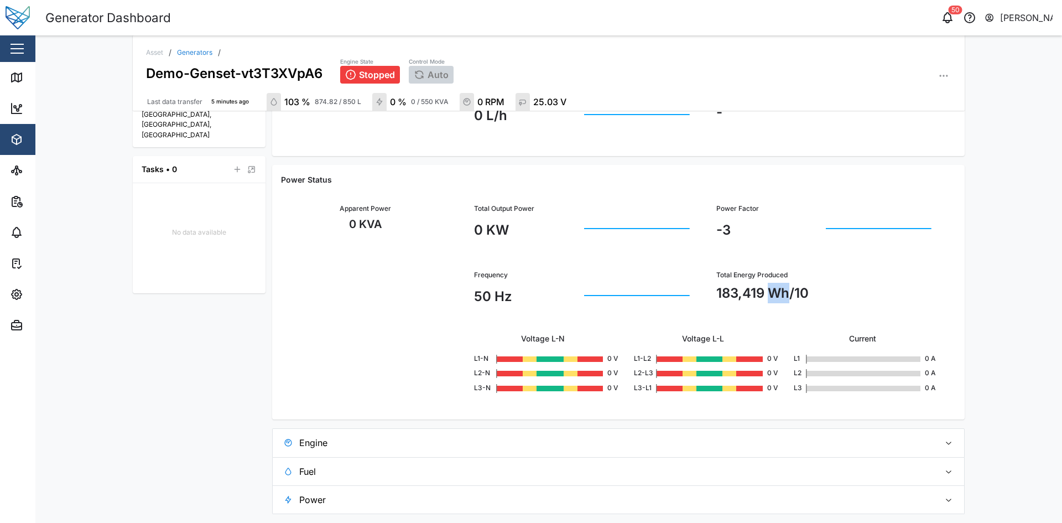
click at [776, 296] on div "183,419 Wh/10" at bounding box center [824, 293] width 216 height 20
click at [801, 311] on div "Total Output Power 0 KW Power Factor -3 Frequency 50 Hz Total Energy Produced 1…" at bounding box center [703, 298] width 506 height 225
drag, startPoint x: 812, startPoint y: 285, endPoint x: 707, endPoint y: 281, distance: 105.7
click at [707, 281] on div "Total Energy Produced 183,419 Wh/10" at bounding box center [824, 290] width 242 height 67
click at [894, 270] on div "Total Energy Produced" at bounding box center [824, 275] width 216 height 11
